Goal: Task Accomplishment & Management: Complete application form

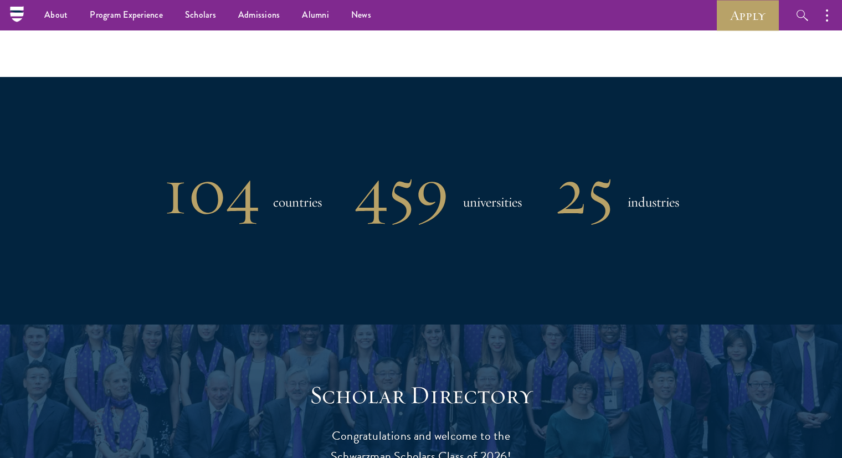
scroll to position [674, 0]
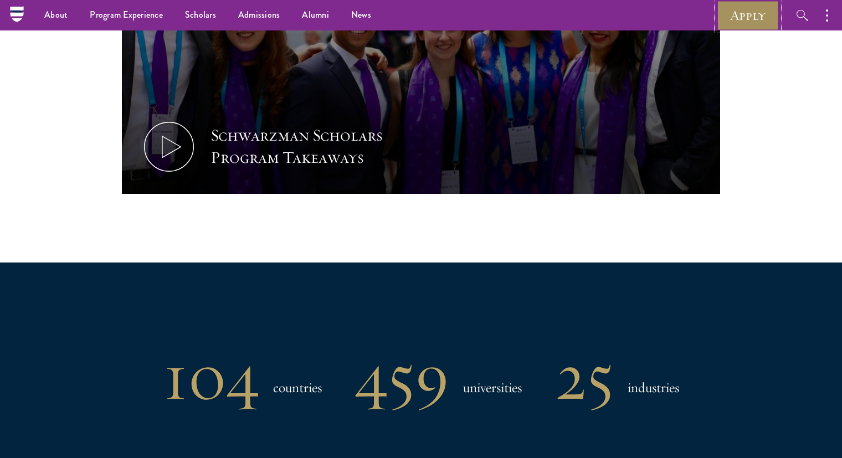
click at [753, 6] on link "Apply" at bounding box center [748, 15] width 62 height 30
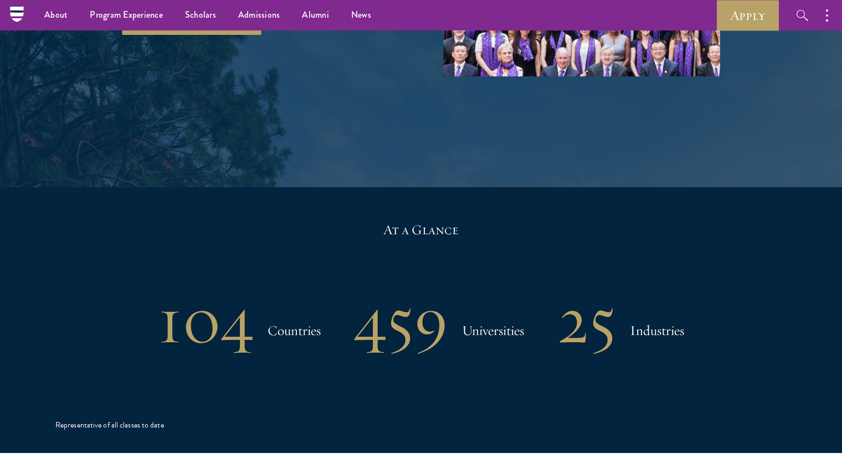
scroll to position [2044, 0]
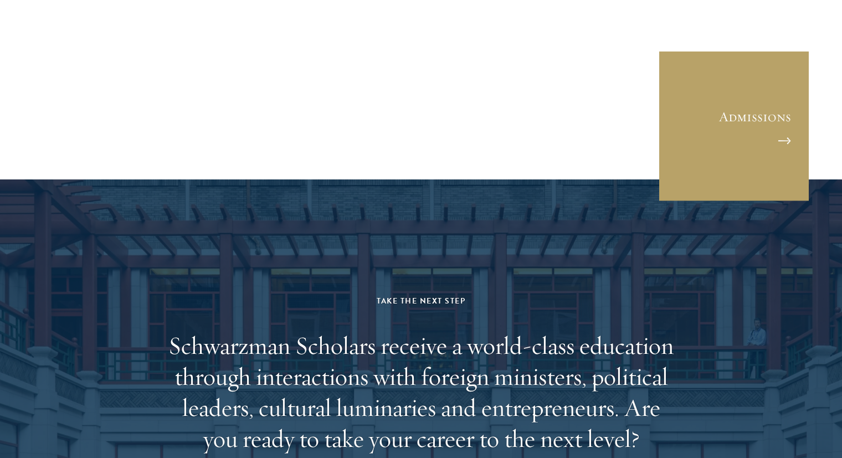
scroll to position [3186, 0]
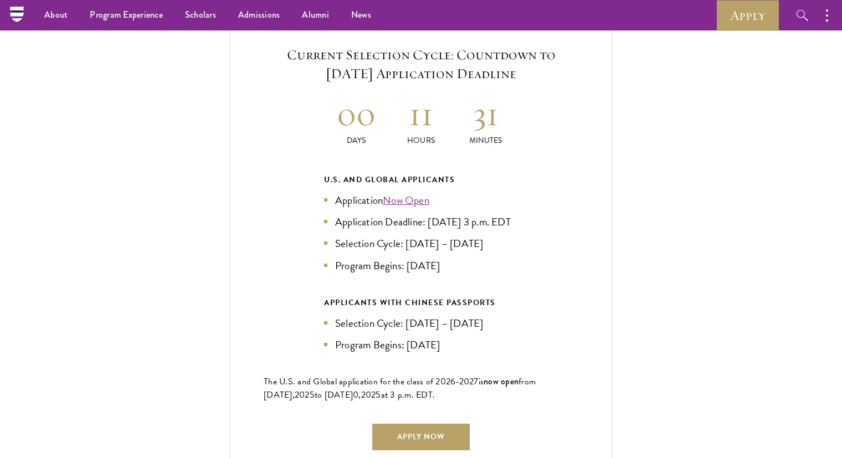
scroll to position [2382, 0]
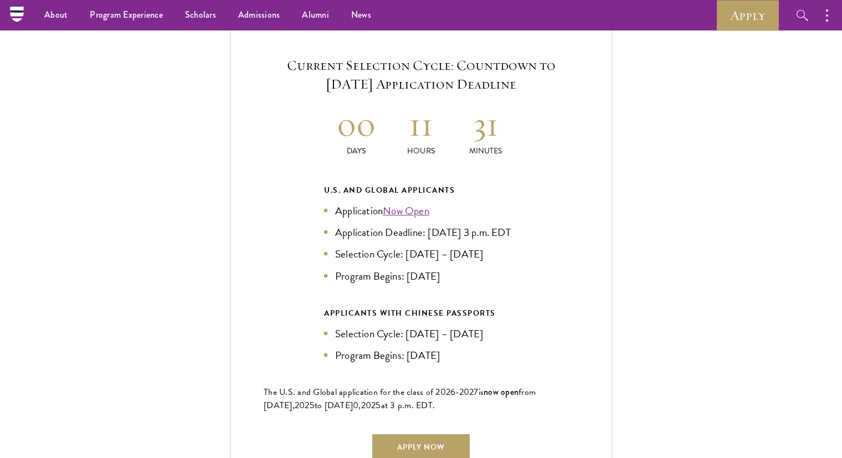
click at [643, 235] on div "Current Selection Cycle: Countdown to September 10, 2025 Application Deadline 0…" at bounding box center [420, 257] width 731 height 471
click at [645, 283] on div "Current Selection Cycle: Countdown to September 10, 2025 Application Deadline 0…" at bounding box center [420, 257] width 731 height 471
